Goal: Task Accomplishment & Management: Use online tool/utility

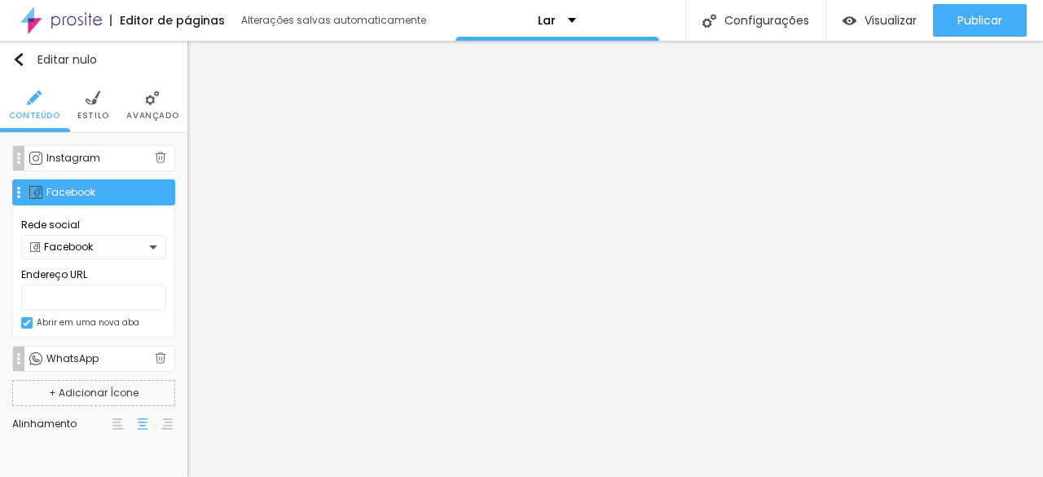
click at [41, 298] on input "text" at bounding box center [93, 297] width 145 height 26
type input "[URL][DOMAIN_NAME][DOMAIN_NAME]"
click at [148, 247] on div "Facebook" at bounding box center [89, 247] width 119 height 10
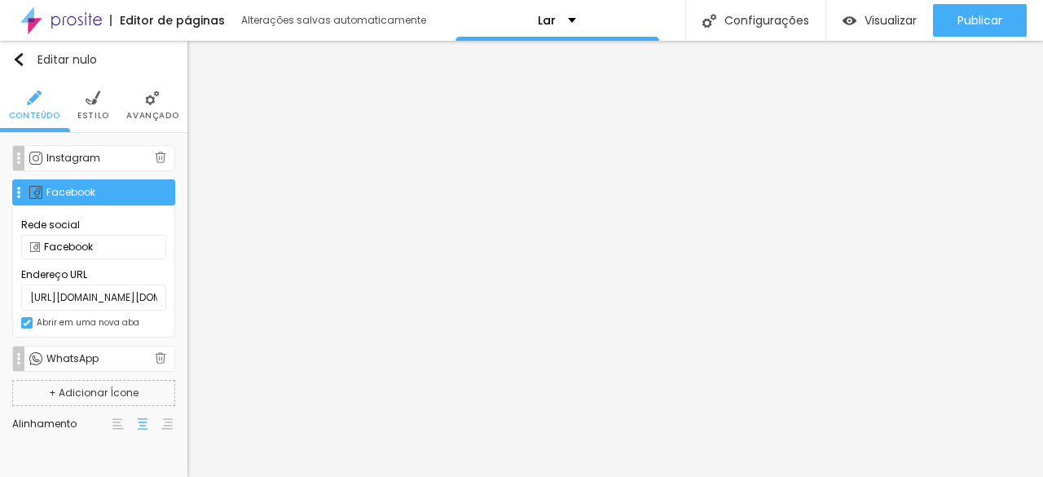
click at [90, 162] on font "Instagram" at bounding box center [73, 158] width 54 height 14
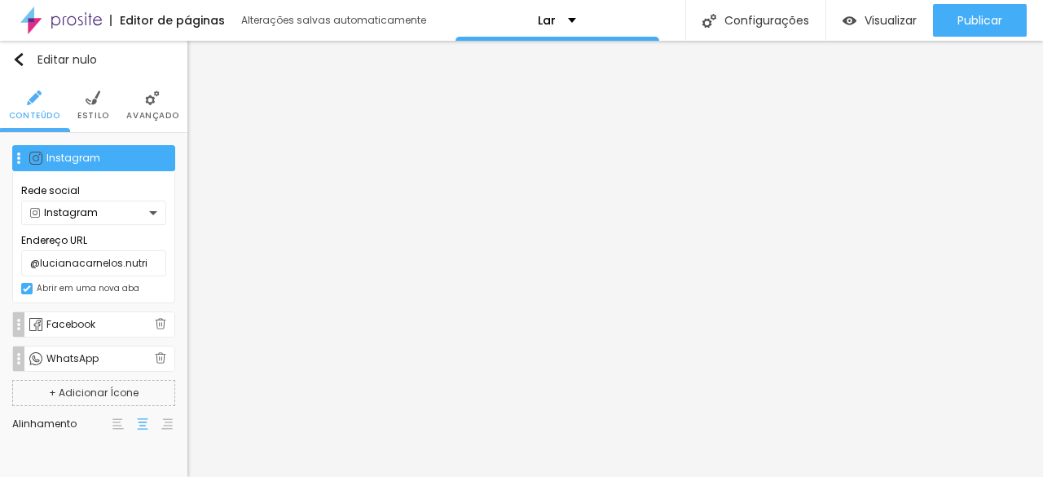
click at [99, 112] on font "Estilo" at bounding box center [93, 115] width 32 height 12
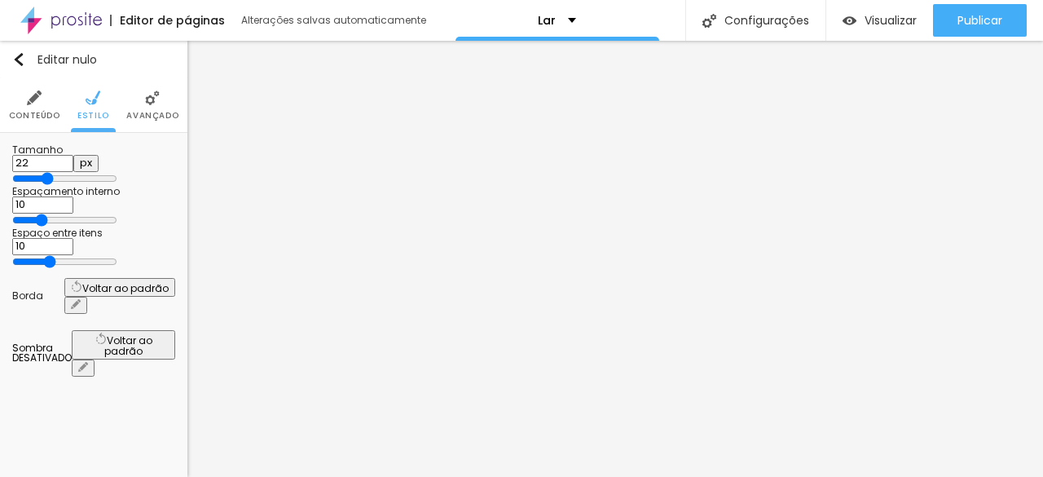
click at [155, 113] on font "Avançado" at bounding box center [152, 115] width 52 height 12
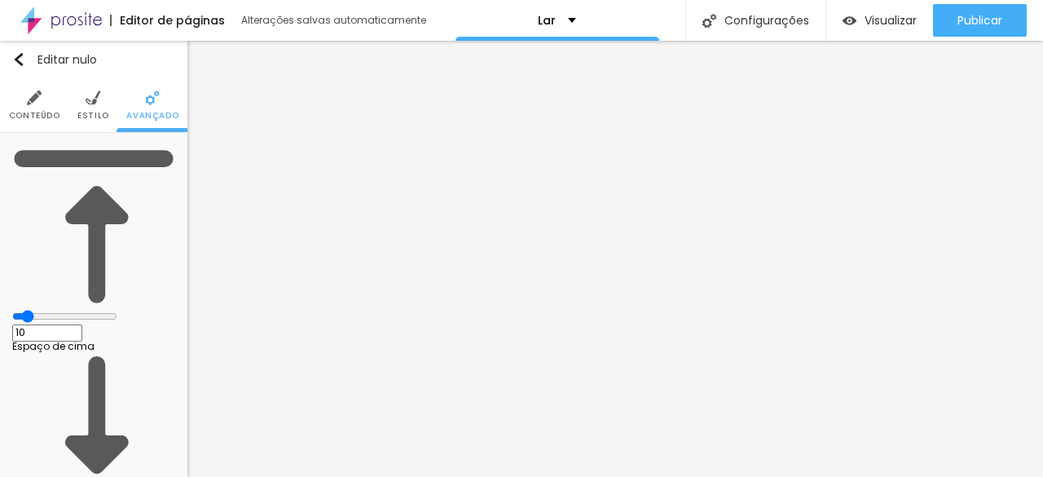
click at [42, 110] on font "Conteúdo" at bounding box center [34, 115] width 51 height 12
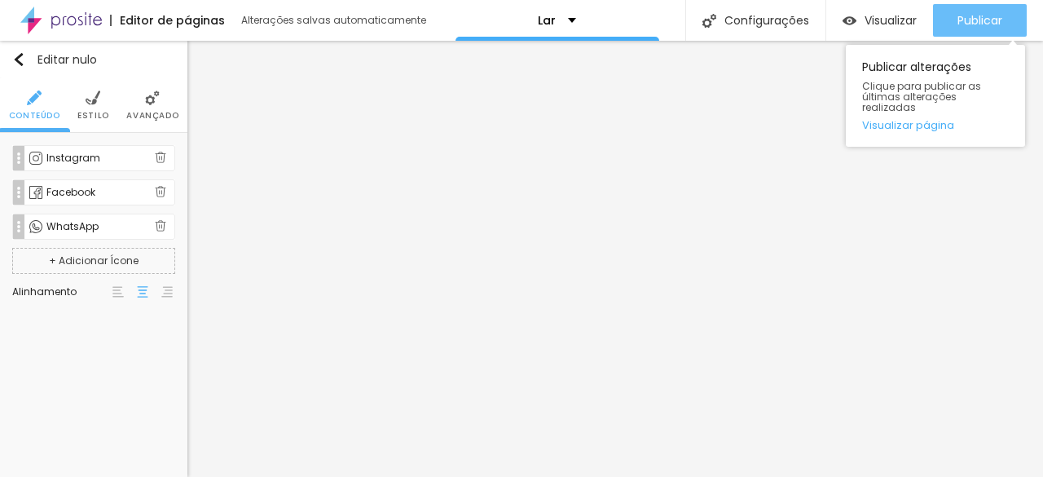
click at [976, 15] on font "Publicar" at bounding box center [980, 20] width 45 height 16
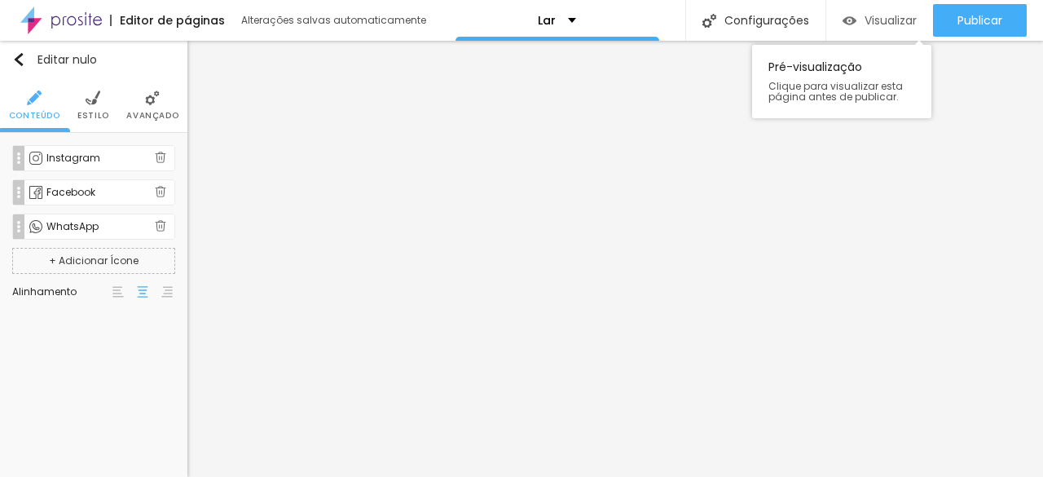
click at [872, 17] on font "Visualizar" at bounding box center [891, 20] width 52 height 16
click at [126, 157] on div "Instagram" at bounding box center [100, 158] width 108 height 10
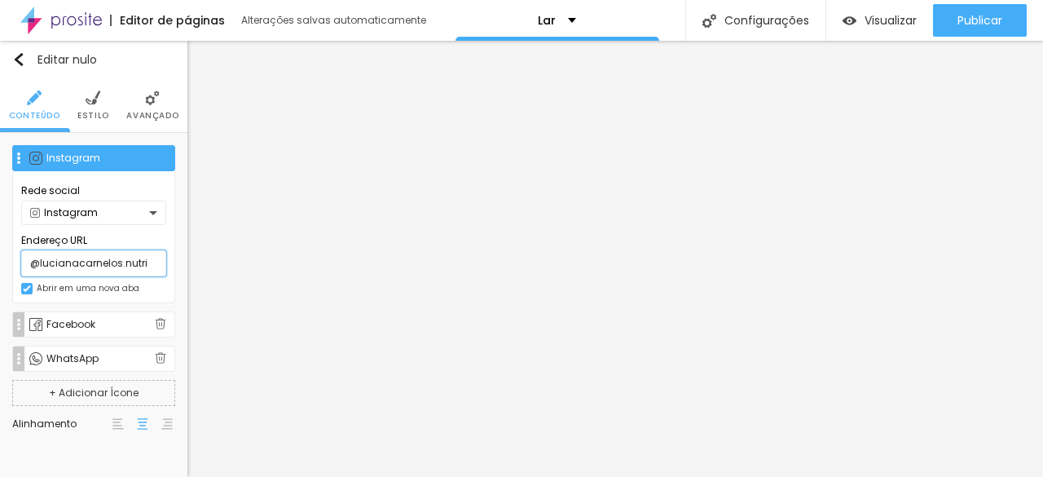
click at [139, 264] on input "@lucianacarnelos.nutri" at bounding box center [93, 263] width 145 height 26
type input "@"
type input "@lucianacarnelos.nutri"
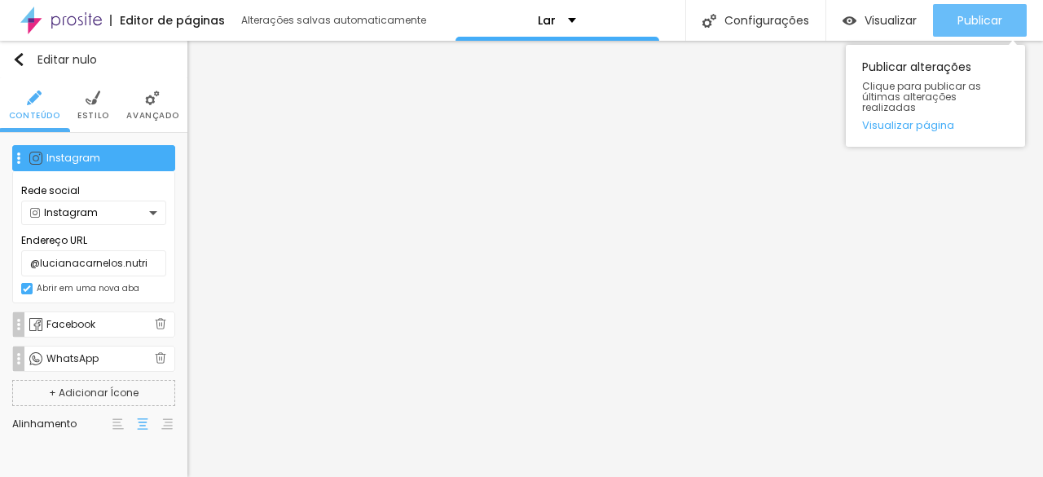
click at [963, 26] on font "Publicar" at bounding box center [980, 20] width 45 height 16
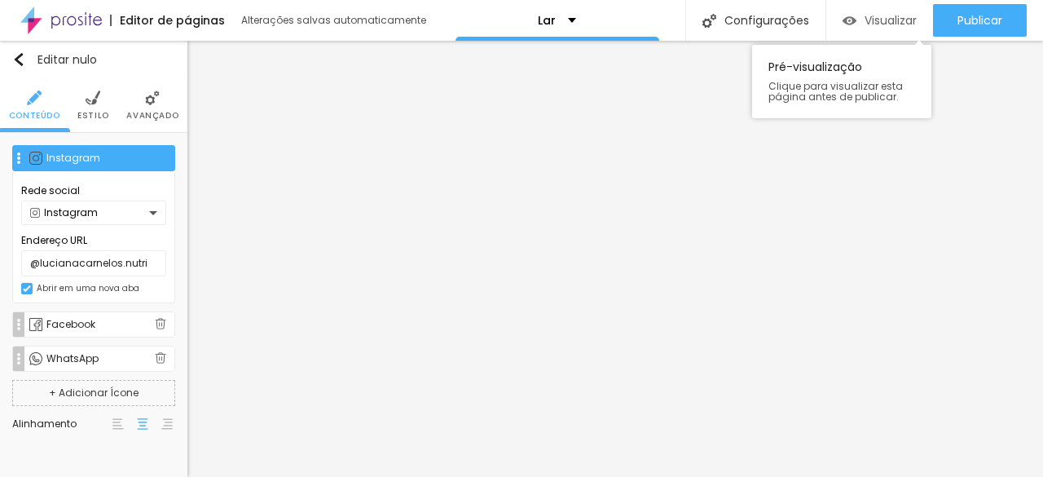
click at [874, 22] on font "Visualizar" at bounding box center [891, 20] width 52 height 16
click at [106, 323] on div "Facebook" at bounding box center [100, 325] width 108 height 10
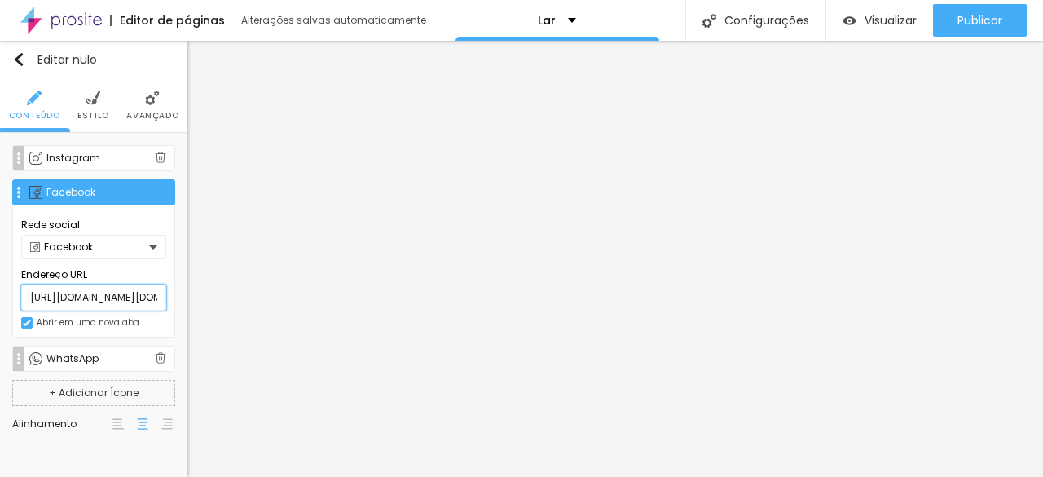
click at [158, 298] on input "https://www.facebook.com/lucianacarnelos.nutri/" at bounding box center [93, 297] width 145 height 26
type input "h"
click at [82, 156] on font "Instagram" at bounding box center [73, 158] width 54 height 14
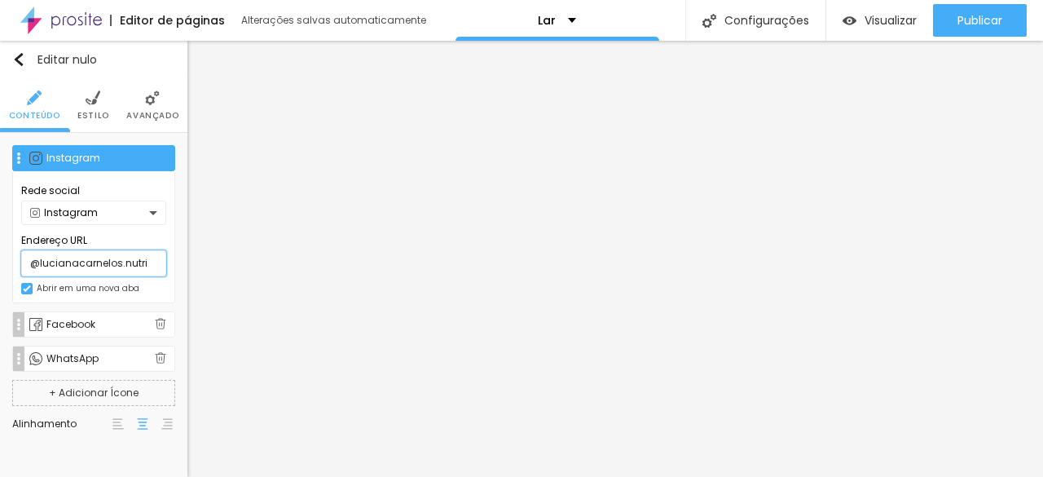
click at [147, 266] on input "@lucianacarnelos.nutri" at bounding box center [93, 263] width 145 height 26
type input "@"
click at [108, 214] on div "Instagram" at bounding box center [89, 213] width 119 height 10
click at [109, 323] on div "Facebook" at bounding box center [100, 325] width 108 height 10
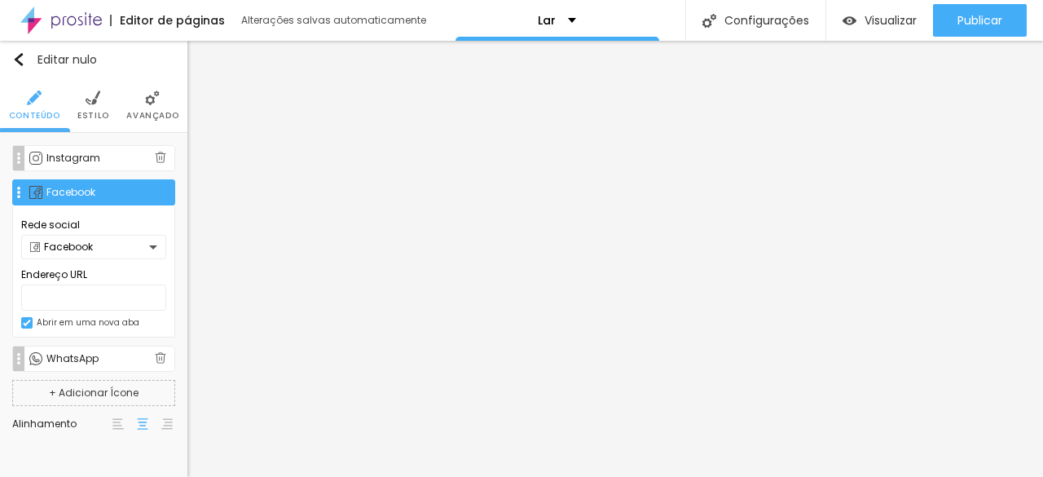
click at [111, 244] on div "Facebook" at bounding box center [89, 247] width 119 height 10
click at [92, 346] on div "WhatsApp" at bounding box center [93, 359] width 163 height 26
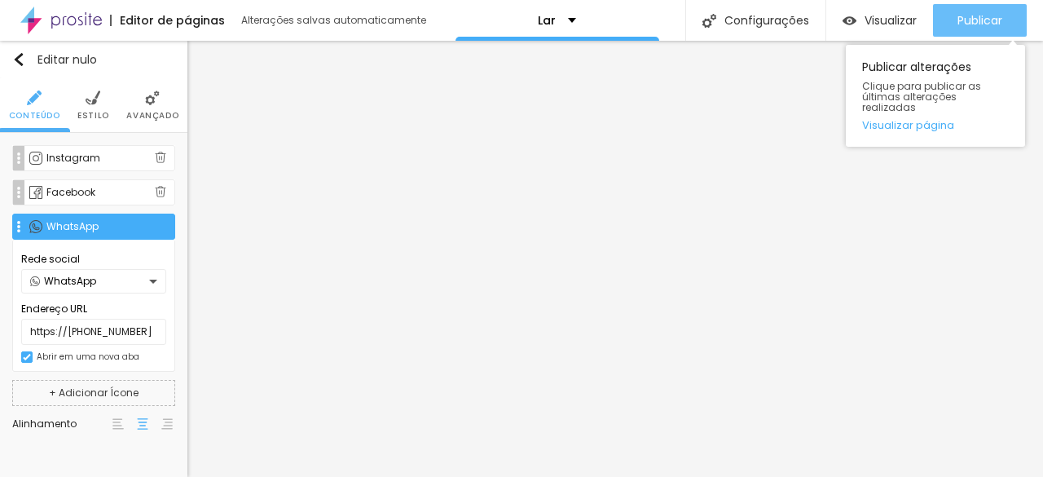
click at [999, 26] on font "Publicar" at bounding box center [980, 20] width 45 height 16
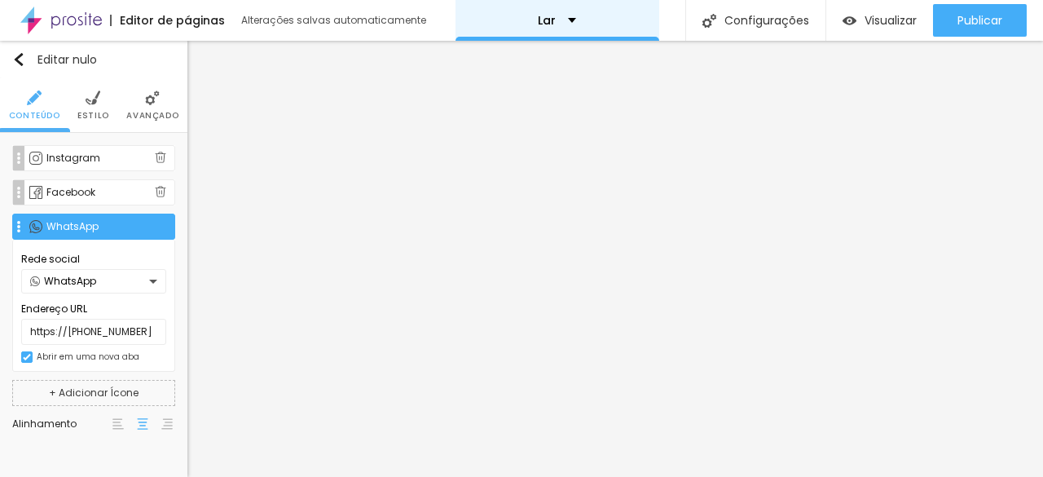
click at [524, 19] on div "Lar" at bounding box center [558, 20] width 204 height 41
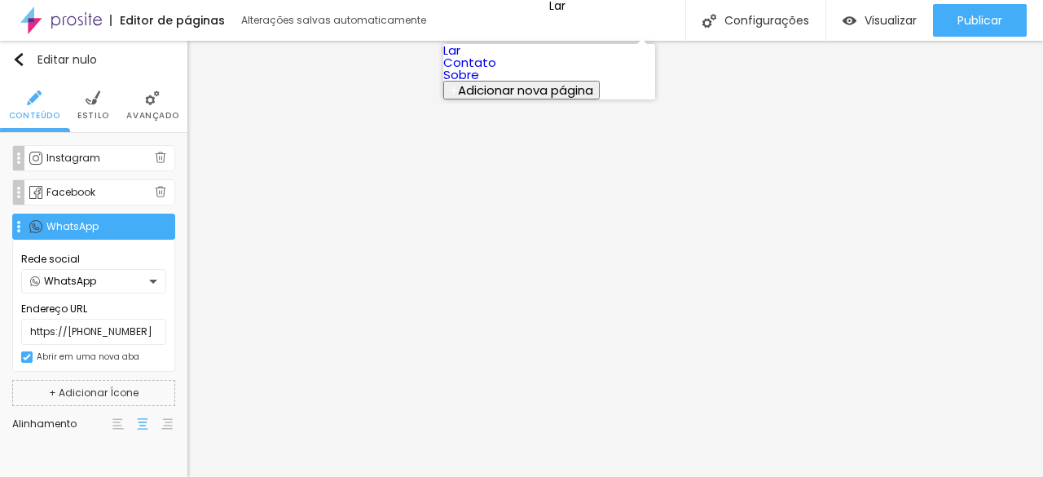
click at [492, 71] on font "Contato" at bounding box center [469, 62] width 53 height 17
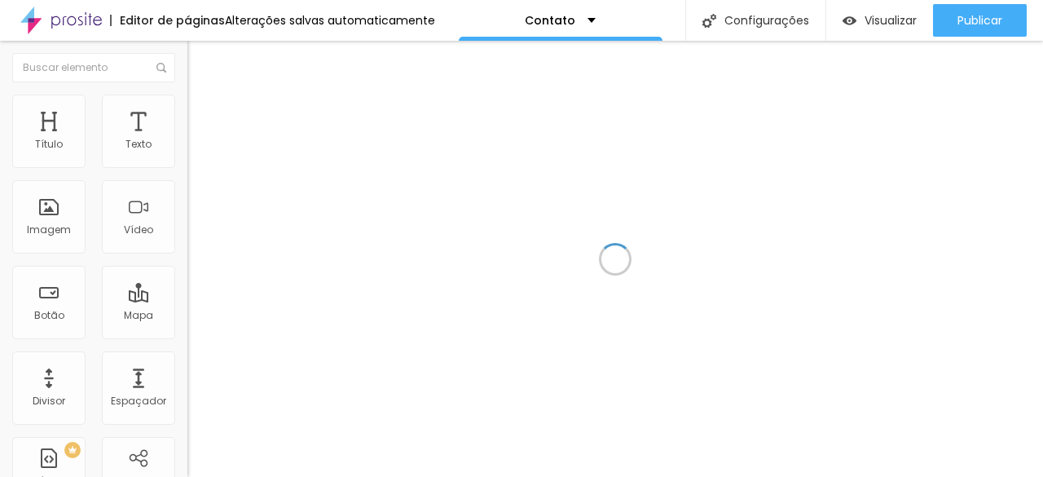
click at [492, 89] on div at bounding box center [615, 259] width 856 height 436
